Goal: Information Seeking & Learning: Learn about a topic

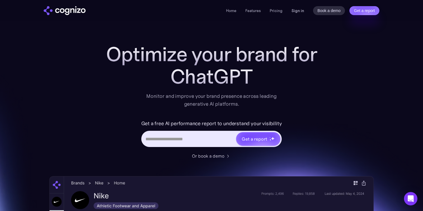
click at [299, 11] on link "Sign in" at bounding box center [297, 10] width 13 height 7
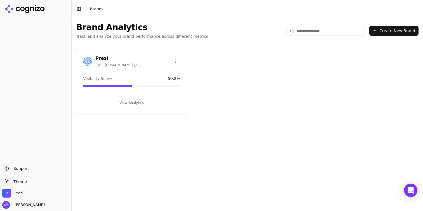
click at [130, 99] on button "View Analytics" at bounding box center [131, 102] width 97 height 9
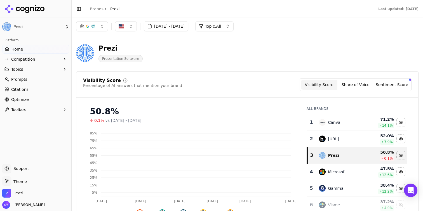
click at [30, 58] on span "Competition" at bounding box center [23, 59] width 24 height 6
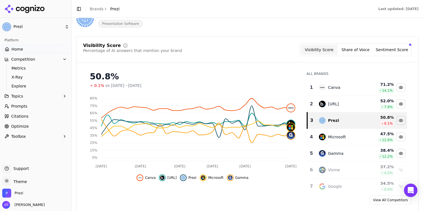
scroll to position [37, 0]
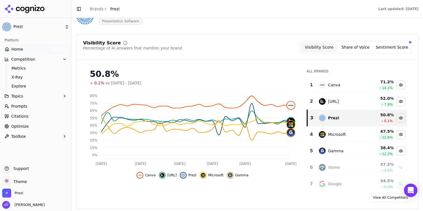
click at [46, 114] on link "Citations" at bounding box center [35, 116] width 67 height 9
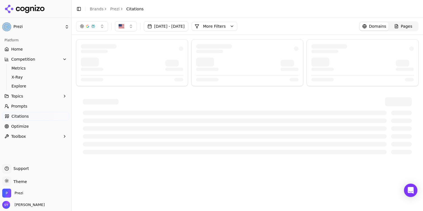
click at [237, 25] on button "More Filters" at bounding box center [215, 26] width 46 height 9
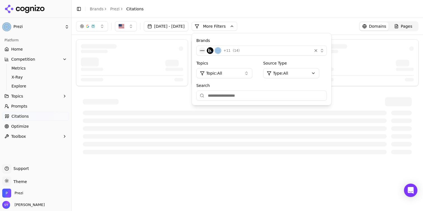
click at [267, 49] on div "+ 11 ( 14 )" at bounding box center [254, 50] width 111 height 7
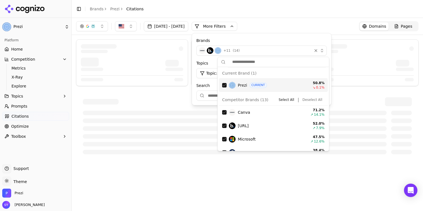
click at [309, 101] on button "Deselect All" at bounding box center [312, 99] width 24 height 7
click at [331, 82] on div "Brands ( 1 ) Topics Topic: All Source Type Type: All Search Active Filters Clea…" at bounding box center [261, 80] width 139 height 95
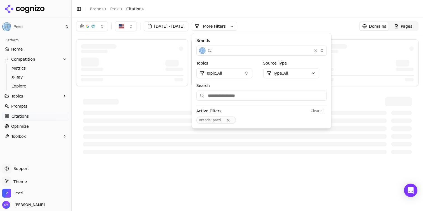
click at [377, 53] on div at bounding box center [362, 48] width 102 height 9
click at [327, 10] on header "Toggle Sidebar Brands Prezi Citations" at bounding box center [247, 9] width 351 height 18
click at [237, 28] on button "More Filters" at bounding box center [215, 26] width 46 height 9
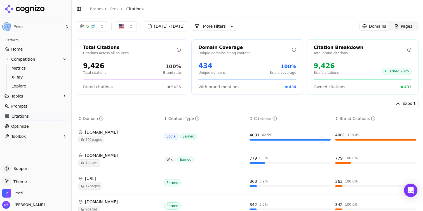
click at [237, 23] on button "More Filters" at bounding box center [215, 26] width 46 height 9
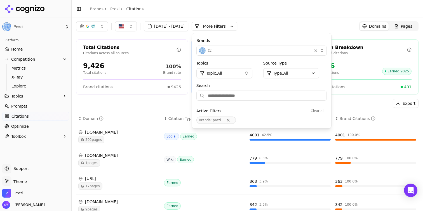
click at [297, 75] on html "Prezi Platform Home Competition Metrics X-Ray Explore Topics Prompts Citations …" at bounding box center [211, 105] width 423 height 211
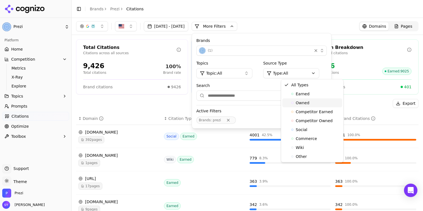
click at [308, 102] on span "Owned" at bounding box center [303, 103] width 14 height 6
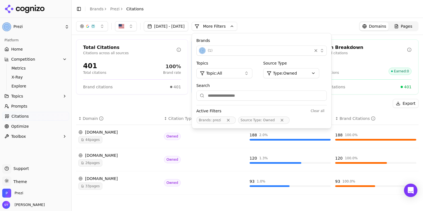
click at [290, 20] on div "Aug 16, 2025 - Sep 15, 2025 More More Filters Brands ( 1 ) Topics Topic: All So…" at bounding box center [247, 26] width 351 height 17
click at [362, 58] on div "Citation Breakdown Total brand citations 401 Brand citations Earned : 0 Owned c…" at bounding box center [363, 66] width 112 height 55
click at [113, 138] on div "44 pages" at bounding box center [118, 139] width 81 height 7
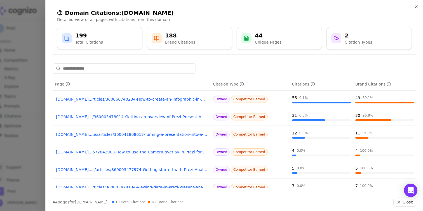
click at [22, 82] on div at bounding box center [211, 105] width 423 height 211
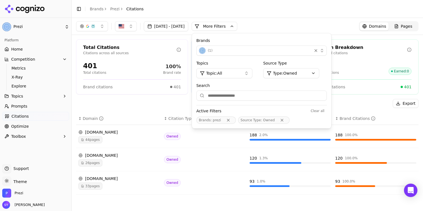
click at [136, 104] on div "Export" at bounding box center [247, 103] width 342 height 9
click at [108, 132] on div "[DOMAIN_NAME]" at bounding box center [118, 132] width 81 height 6
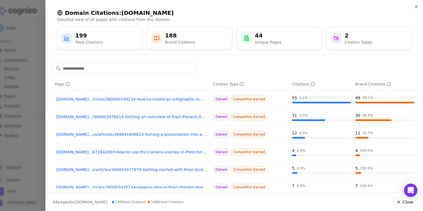
click at [28, 84] on div at bounding box center [211, 105] width 423 height 211
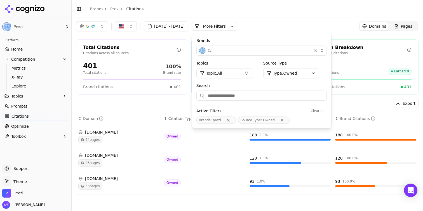
click at [102, 155] on div "[DOMAIN_NAME]" at bounding box center [118, 156] width 81 height 6
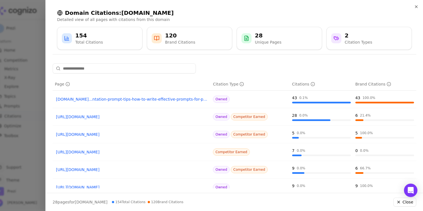
click at [18, 115] on div at bounding box center [211, 105] width 423 height 211
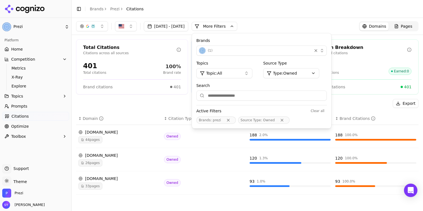
click at [98, 178] on div "[DOMAIN_NAME]" at bounding box center [118, 179] width 81 height 6
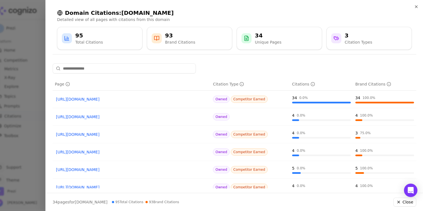
click at [31, 36] on div at bounding box center [211, 105] width 423 height 211
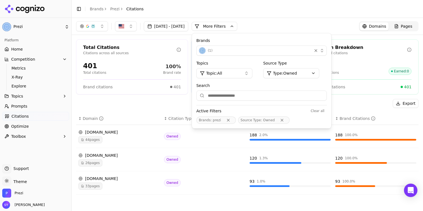
click at [194, 102] on div "Export" at bounding box center [247, 103] width 342 height 9
click at [338, 23] on div "Aug 16, 2025 - Sep 15, 2025 More More Filters Brands ( 1 ) Topics Topic: All So…" at bounding box center [247, 26] width 342 height 10
click at [117, 137] on div "44 pages" at bounding box center [118, 139] width 81 height 7
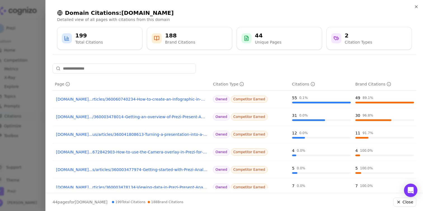
click at [25, 68] on div at bounding box center [211, 105] width 423 height 211
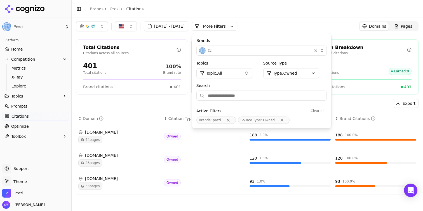
click at [29, 47] on link "Home" at bounding box center [35, 49] width 67 height 9
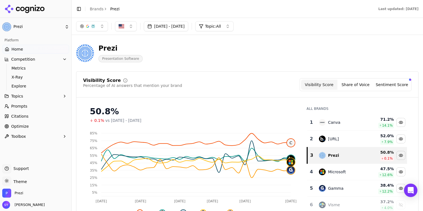
click at [97, 30] on button "button" at bounding box center [92, 26] width 32 height 10
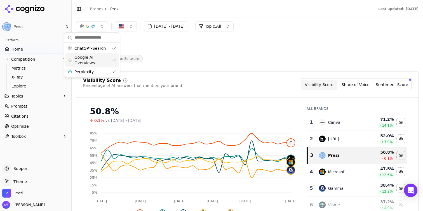
click at [102, 58] on span "Google AI Overviews" at bounding box center [91, 60] width 35 height 11
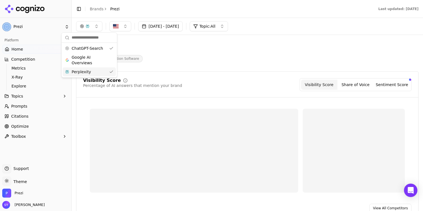
click at [102, 75] on div "Perplexity" at bounding box center [89, 71] width 53 height 9
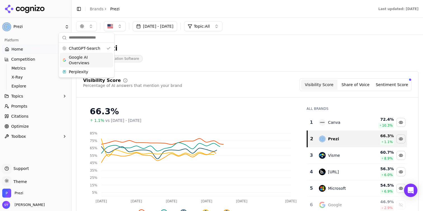
click at [165, 61] on div "Prezi Presentation Software" at bounding box center [201, 53] width 251 height 18
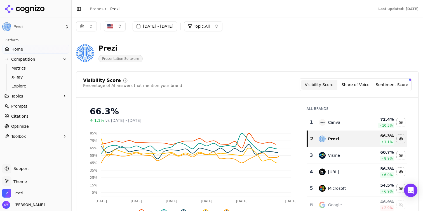
click at [222, 29] on button "Topic: All" at bounding box center [203, 26] width 38 height 10
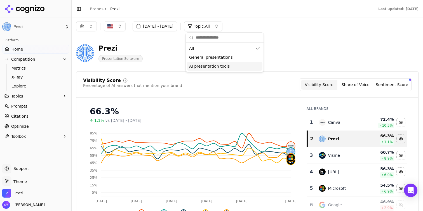
click at [231, 66] on div "AI presentation tools" at bounding box center [225, 66] width 76 height 9
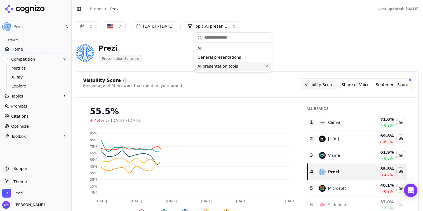
click at [312, 55] on div "Prezi Presentation Software" at bounding box center [201, 53] width 251 height 18
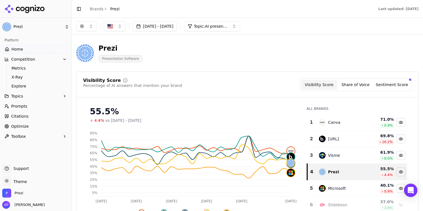
click at [89, 25] on button "button" at bounding box center [86, 26] width 21 height 10
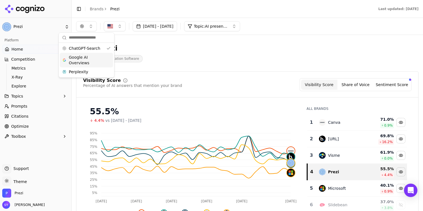
click at [90, 63] on span "Google AI Overviews" at bounding box center [86, 60] width 35 height 11
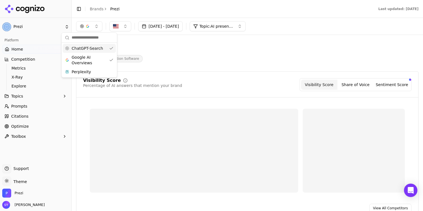
click at [95, 48] on span "ChatGPT-Search" at bounding box center [87, 49] width 31 height 6
click at [186, 50] on div "Prezi Presentation Software" at bounding box center [201, 53] width 251 height 18
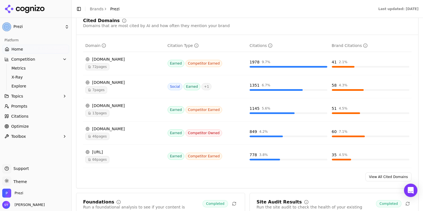
scroll to position [578, 0]
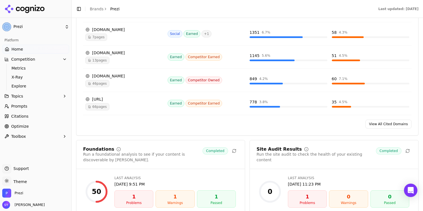
click at [382, 126] on link "View All Cited Domains" at bounding box center [388, 124] width 46 height 9
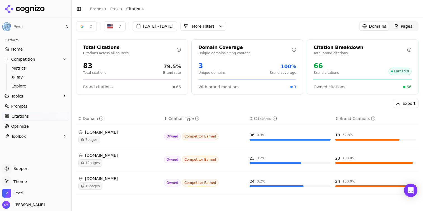
click at [216, 25] on button "More Filters" at bounding box center [203, 26] width 46 height 9
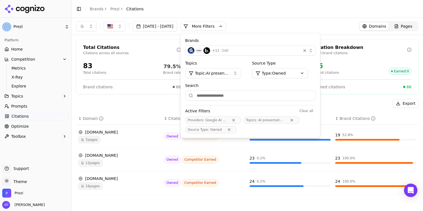
click at [287, 72] on html "Prezi Platform Home Competition Metrics X-Ray Explore Topics Prompts Citations …" at bounding box center [211, 105] width 423 height 211
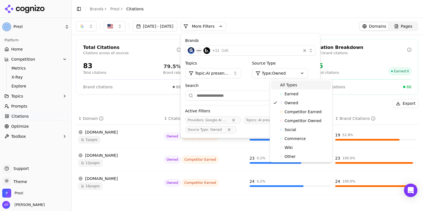
click at [292, 86] on span "All Types" at bounding box center [288, 85] width 17 height 6
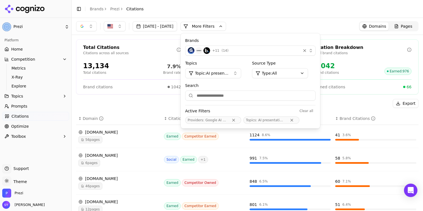
click at [168, 108] on div "Export" at bounding box center [247, 103] width 342 height 9
click at [299, 24] on div "[DATE] - [DATE] More More Filters Brands + 11 ( 14 ) Topics Topic: AI presentat…" at bounding box center [247, 26] width 342 height 10
click at [226, 30] on button "More Filters" at bounding box center [203, 26] width 46 height 9
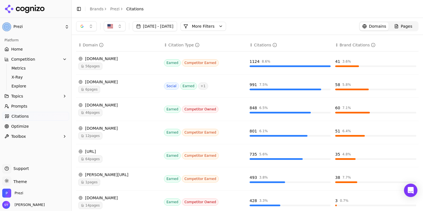
scroll to position [72, 0]
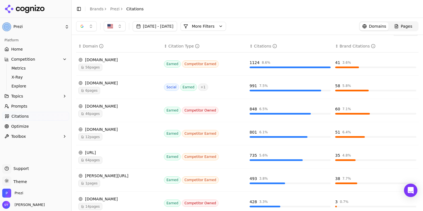
click at [79, 22] on button "button" at bounding box center [86, 26] width 21 height 10
click at [89, 46] on span "ChatGPT-Search" at bounding box center [84, 49] width 31 height 6
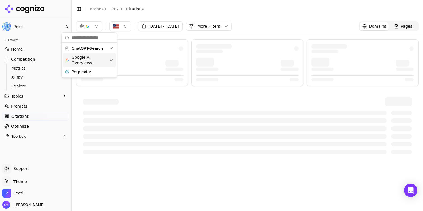
click at [96, 63] on span "Google AI Overviews" at bounding box center [89, 60] width 35 height 11
click at [251, 9] on header "Toggle Sidebar Brands Prezi Citations" at bounding box center [247, 9] width 351 height 18
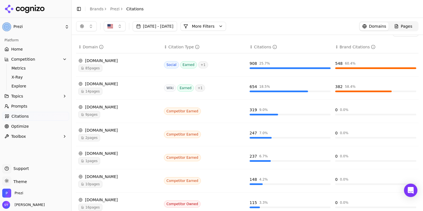
scroll to position [69, 0]
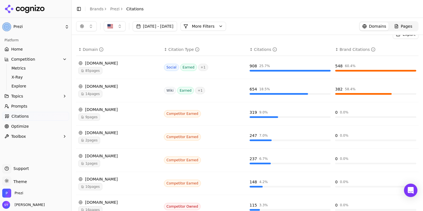
click at [230, 98] on td "Wiki Earned + 1" at bounding box center [205, 90] width 86 height 23
click at [99, 64] on div "[DOMAIN_NAME]" at bounding box center [118, 63] width 81 height 6
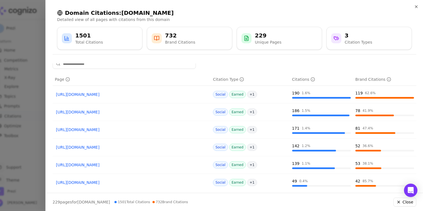
scroll to position [1, 0]
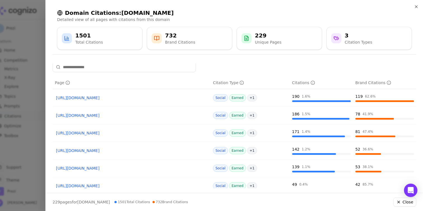
click at [143, 98] on link "[URL][DOMAIN_NAME]" at bounding box center [131, 98] width 151 height 6
click at [32, 64] on div at bounding box center [211, 105] width 423 height 211
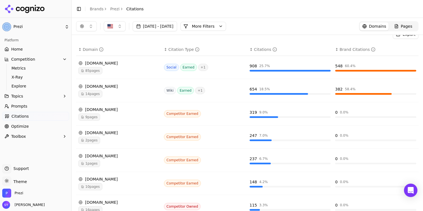
click at [113, 8] on link "Prezi" at bounding box center [115, 9] width 10 height 6
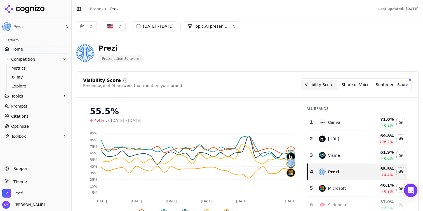
click at [87, 29] on button "button" at bounding box center [86, 26] width 21 height 10
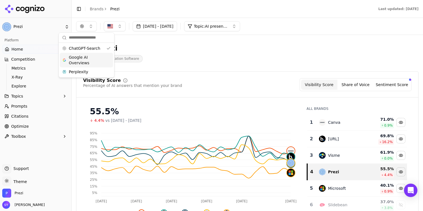
click at [88, 60] on span "Google AI Overviews" at bounding box center [86, 60] width 35 height 11
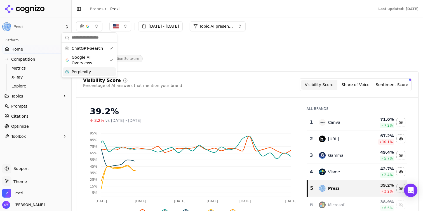
click at [91, 72] on div "Perplexity" at bounding box center [89, 71] width 53 height 9
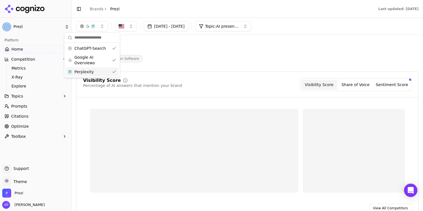
click at [249, 59] on div "Prezi Presentation Software" at bounding box center [201, 53] width 251 height 18
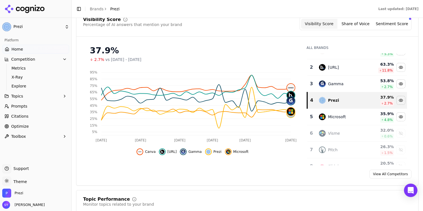
scroll to position [11, 0]
